Goal: Task Accomplishment & Management: Complete application form

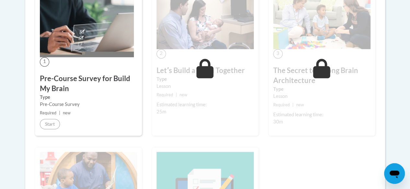
scroll to position [204, 0]
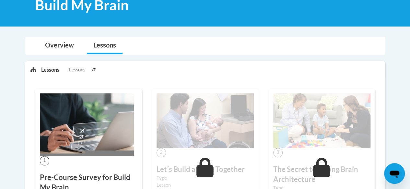
scroll to position [118, 0]
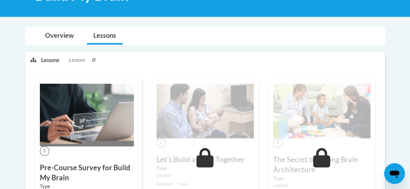
click at [55, 164] on h3 "Pre-Course Survey for Build My Brain" at bounding box center [88, 173] width 97 height 20
click at [41, 149] on span "1" at bounding box center [44, 151] width 9 height 9
click at [71, 31] on link "Overview" at bounding box center [60, 36] width 42 height 17
